Goal: Information Seeking & Learning: Learn about a topic

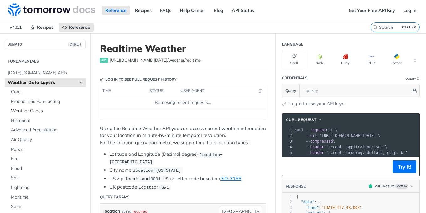
scroll to position [38, 0]
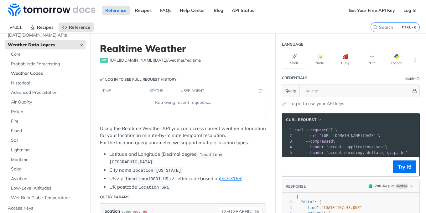
click at [53, 76] on span "Weather Codes" at bounding box center [47, 74] width 73 height 6
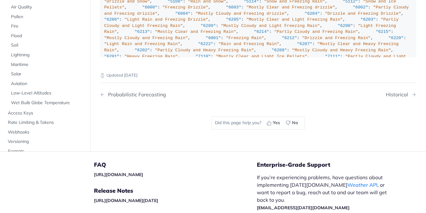
scroll to position [4304, 0]
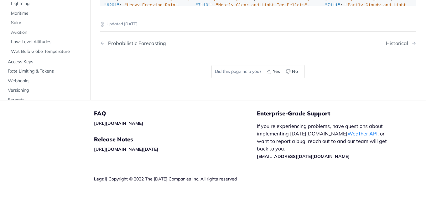
copy strong "Thunderstorm"
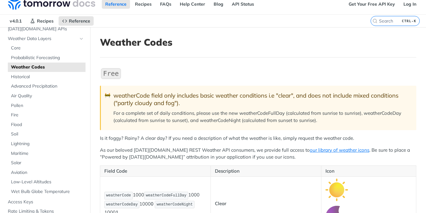
scroll to position [0, 0]
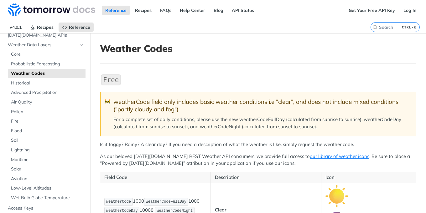
click at [351, 100] on div "weatherCode field only includes basic weather conditions i.e "clear", and does …" at bounding box center [261, 105] width 297 height 15
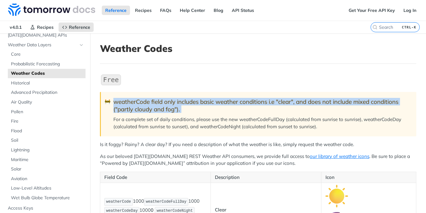
click at [351, 100] on div "weatherCode field only includes basic weather conditions i.e "clear", and does …" at bounding box center [261, 105] width 297 height 15
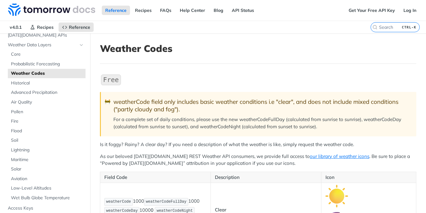
click at [234, 121] on p "For a complete set of daily conditions, please use the new weatherCodeFullDay (…" at bounding box center [261, 123] width 297 height 14
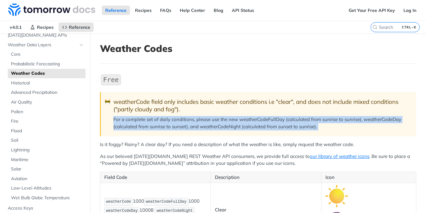
click at [234, 121] on p "For a complete set of daily conditions, please use the new weatherCodeFullDay (…" at bounding box center [261, 123] width 297 height 14
click at [234, 122] on p "For a complete set of daily conditions, please use the new weatherCodeFullDay (…" at bounding box center [261, 123] width 297 height 14
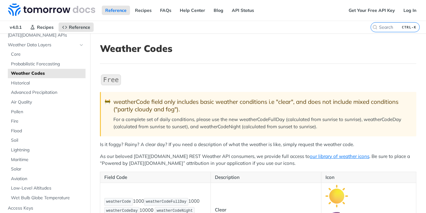
click at [263, 100] on div "weatherCode field only includes basic weather conditions i.e "clear", and does …" at bounding box center [261, 105] width 297 height 15
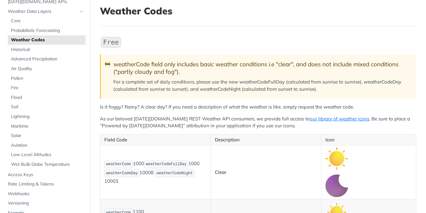
scroll to position [75, 0]
